Goal: Transaction & Acquisition: Purchase product/service

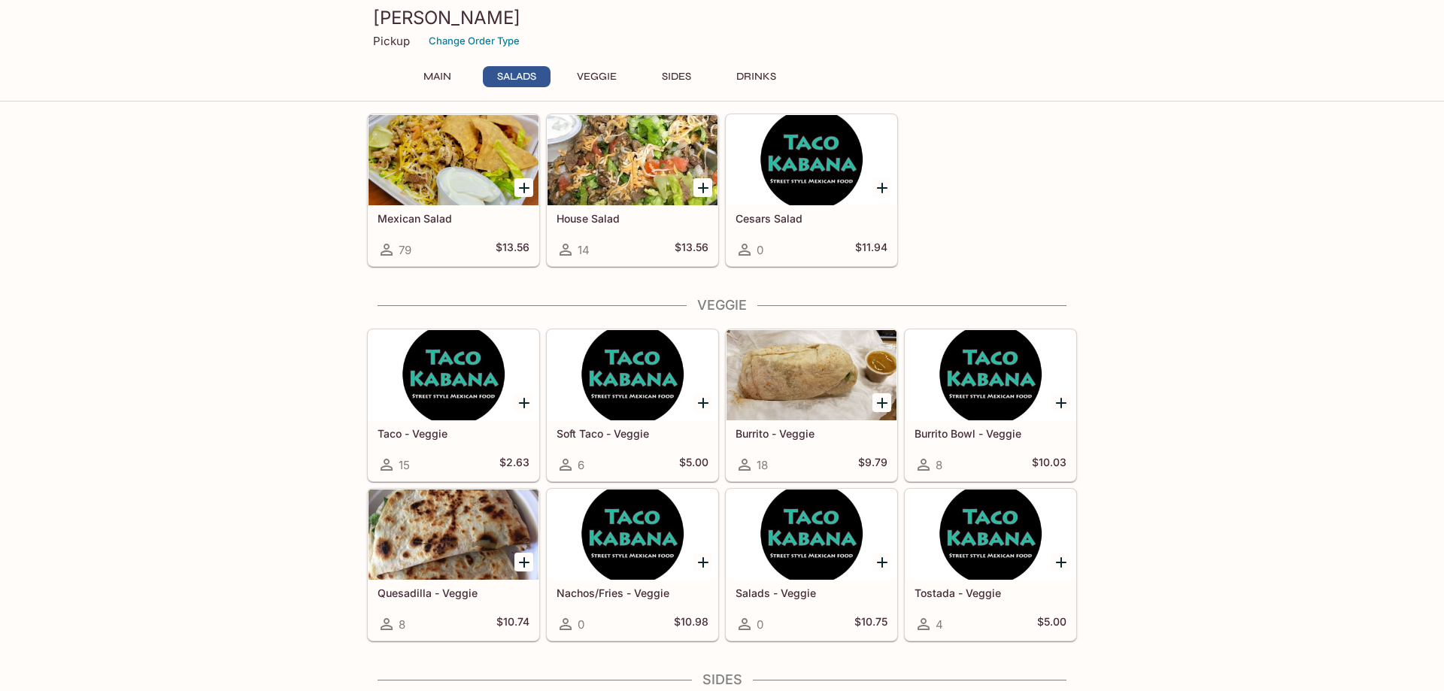
scroll to position [690, 0]
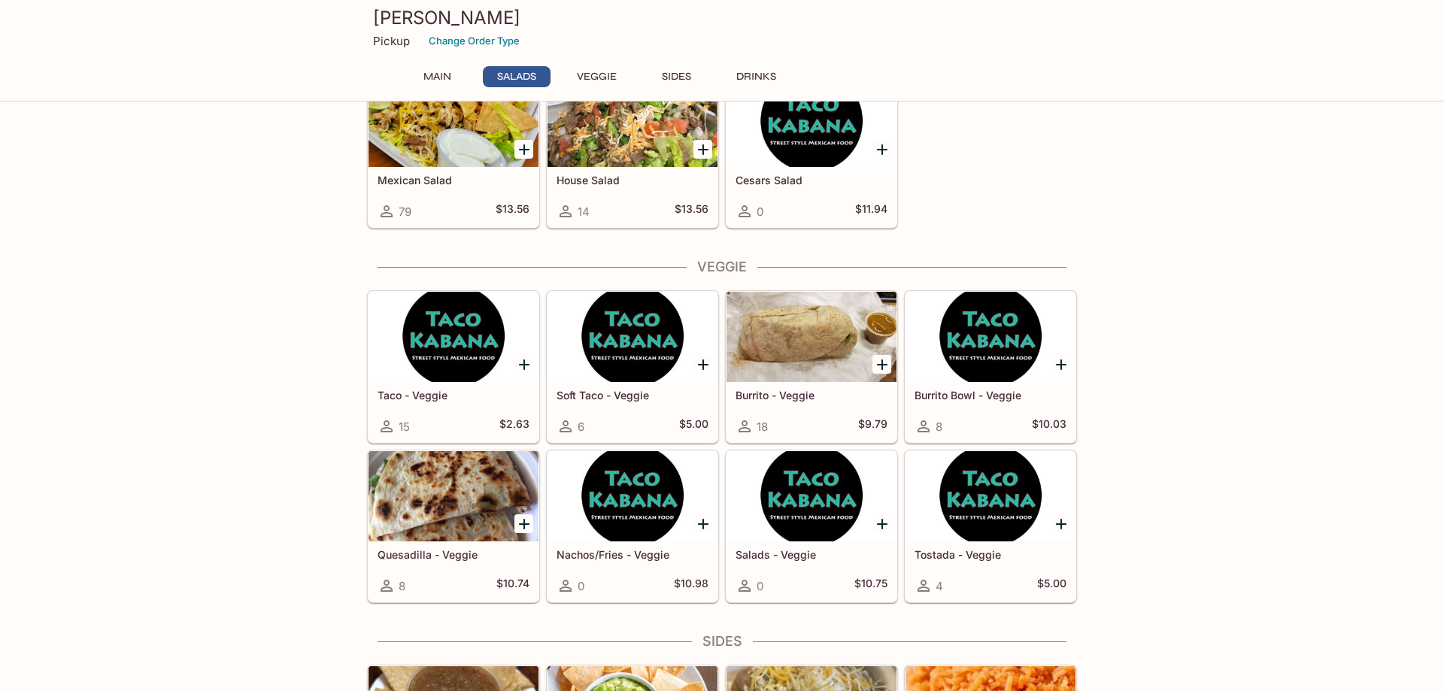
click at [820, 341] on div at bounding box center [811, 337] width 170 height 90
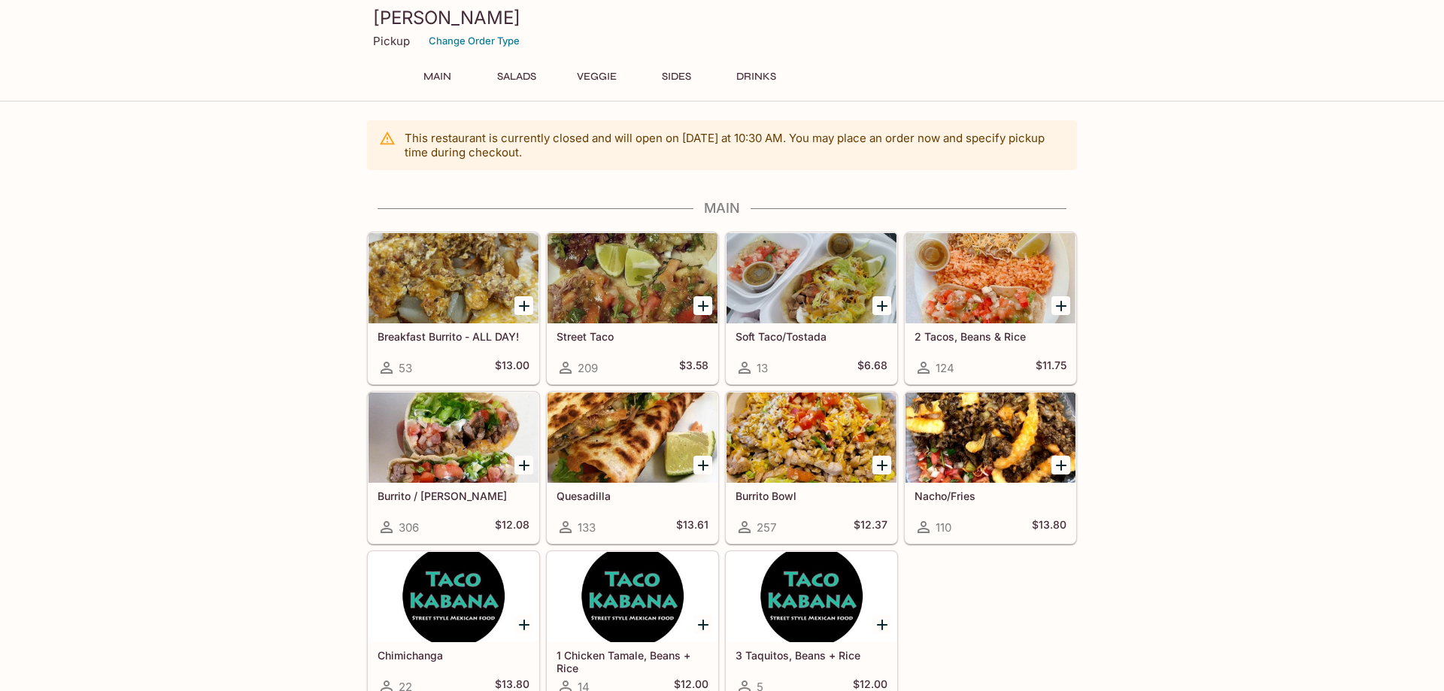
click at [479, 147] on p "This restaurant is currently closed and will open [DATE] at 10:30 AM . You may …" at bounding box center [735, 145] width 660 height 29
click at [629, 282] on div at bounding box center [632, 278] width 170 height 90
